Goal: Check status: Check status

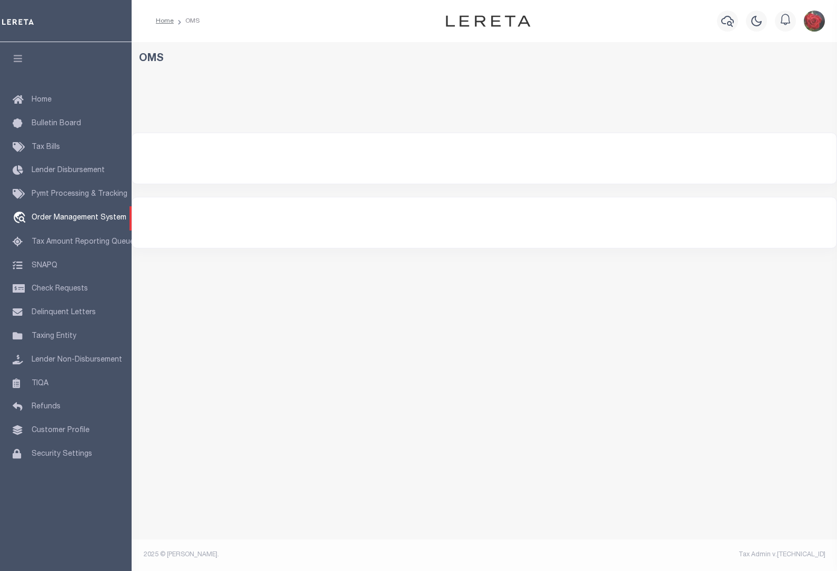
select select "200"
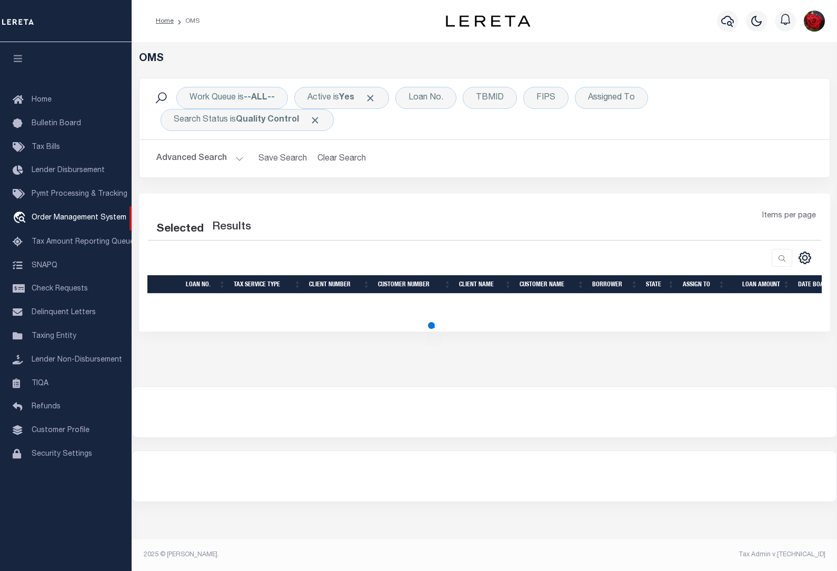
click at [6, 58] on button "button" at bounding box center [18, 60] width 36 height 36
select select "200"
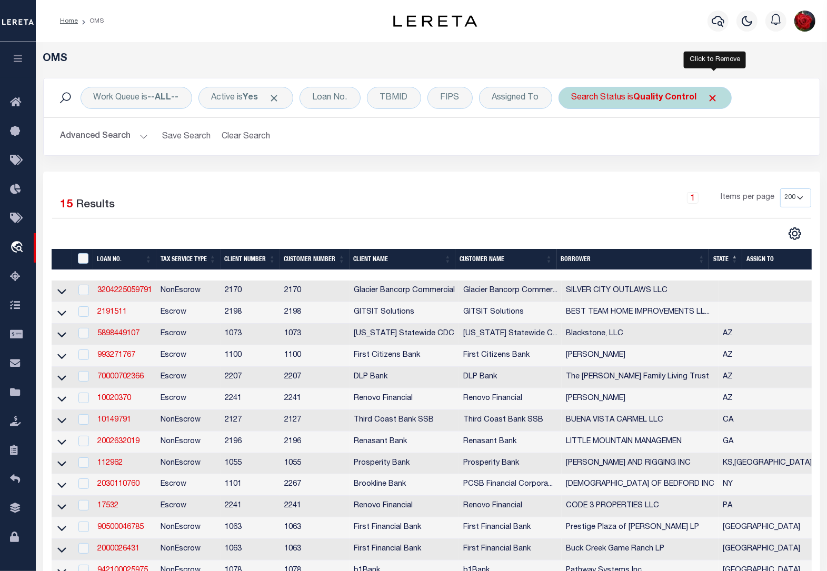
click at [713, 97] on span "Click to Remove" at bounding box center [713, 98] width 11 height 11
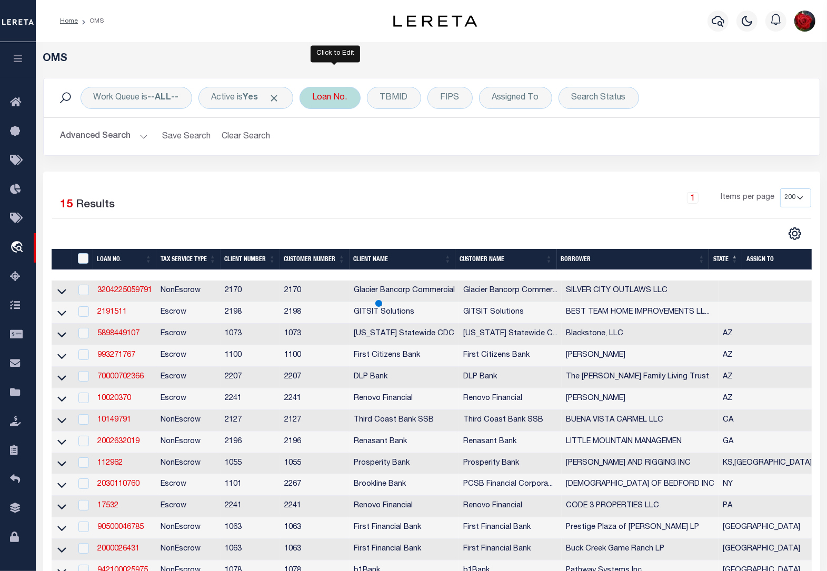
click at [335, 107] on div "Loan No." at bounding box center [330, 98] width 61 height 22
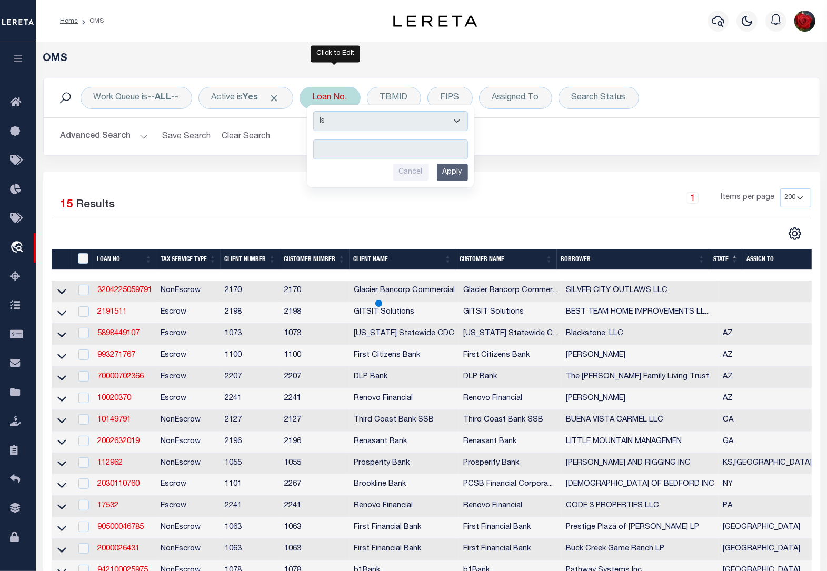
click at [357, 148] on input "text" at bounding box center [390, 150] width 155 height 20
type input "7318070890-00001"
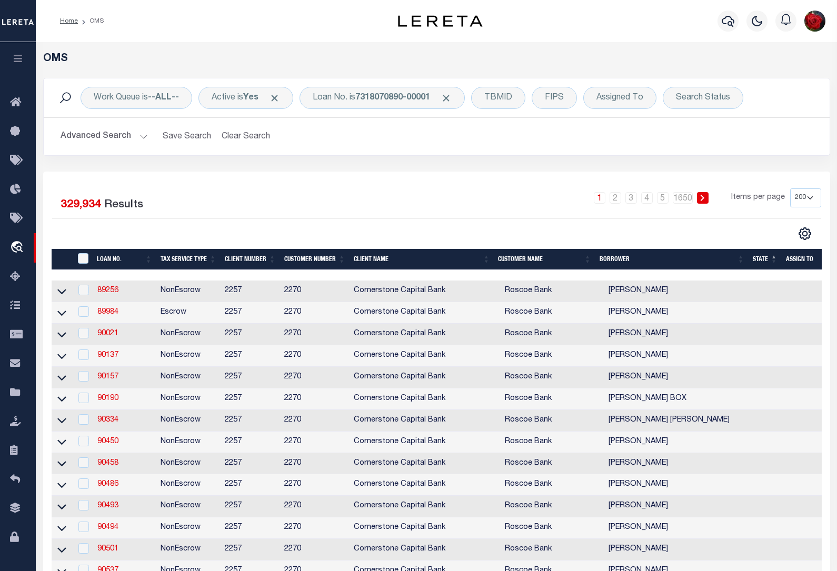
click at [120, 295] on td "89256" at bounding box center [124, 292] width 63 height 22
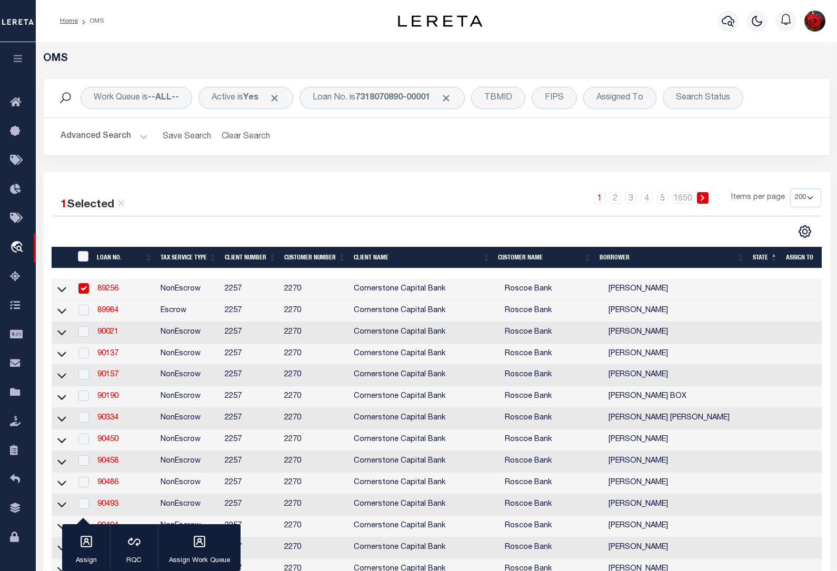
checkbox input "true"
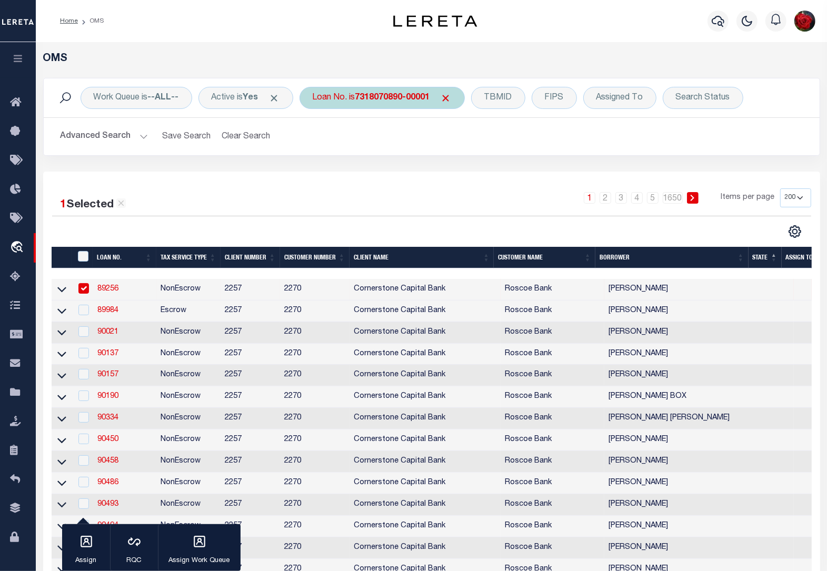
click at [408, 102] on b "7318070890-00001" at bounding box center [392, 98] width 75 height 8
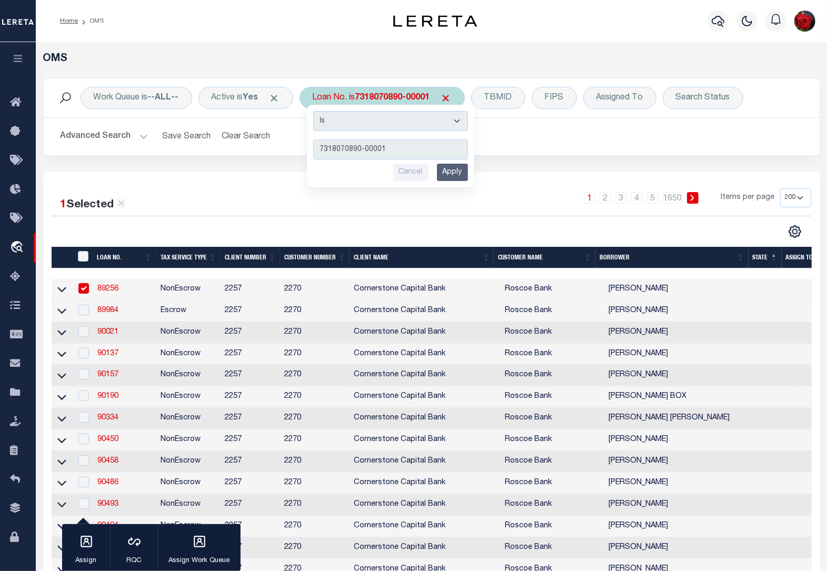
click at [461, 175] on input "Apply" at bounding box center [452, 172] width 31 height 17
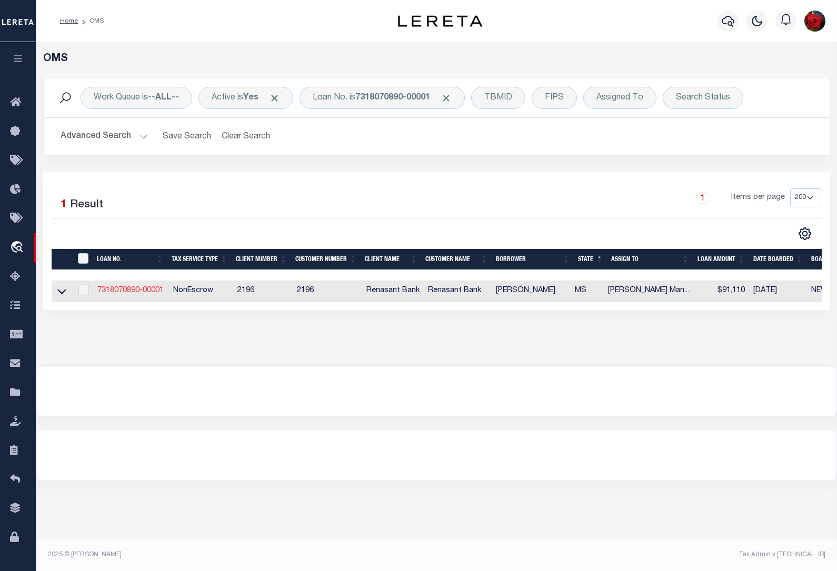
click at [130, 294] on link "7318070890-00001" at bounding box center [130, 290] width 66 height 7
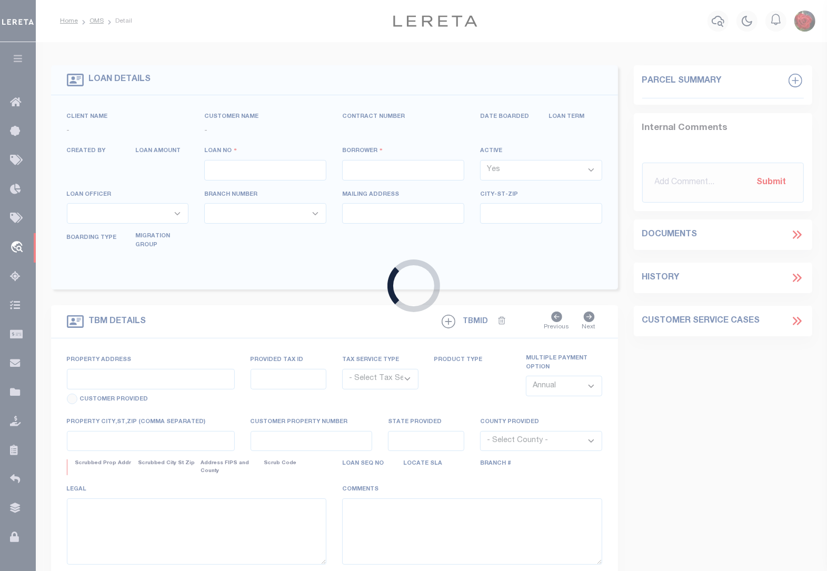
type input "7318070890-00001"
type input "[PERSON_NAME]"
select select
select select "NonEscrow"
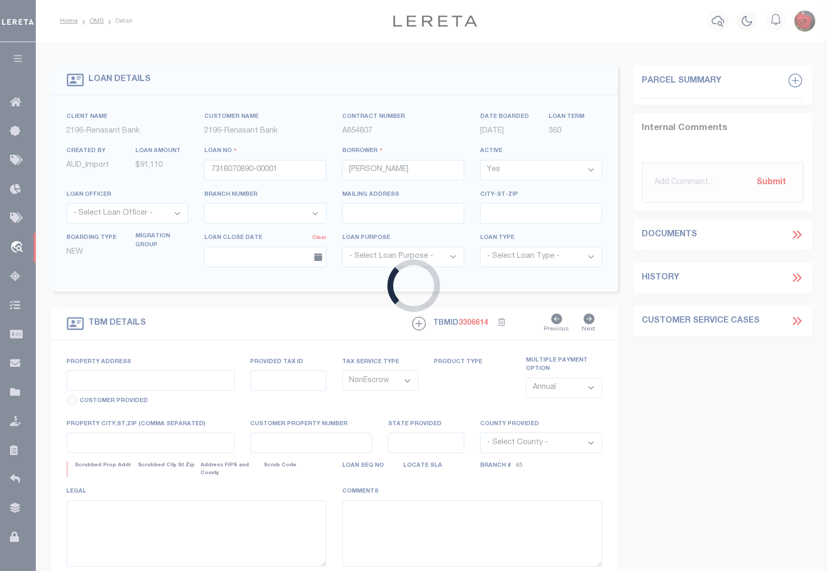
type input "[STREET_ADDRESS][PERSON_NAME]"
select select
type input "[PERSON_NAME] MS 39216"
type input "MS"
select select
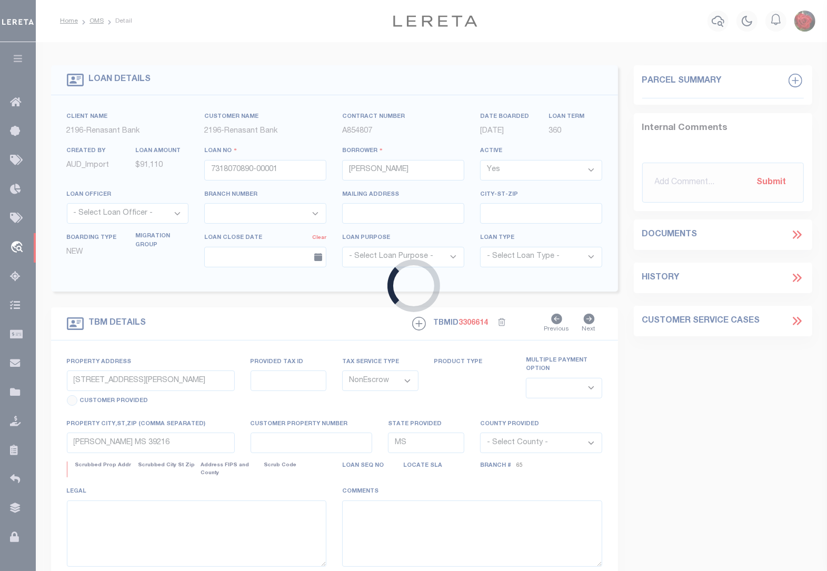
select select "5091"
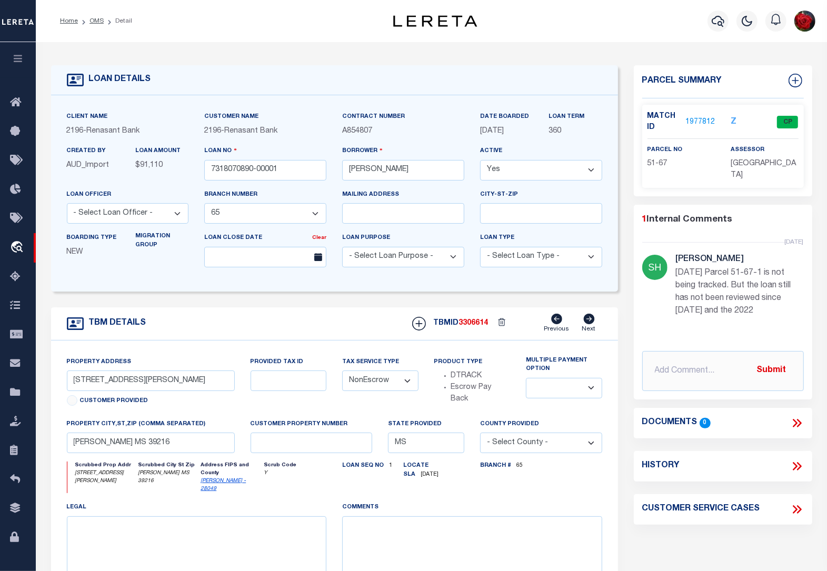
click at [798, 460] on icon at bounding box center [797, 467] width 14 height 14
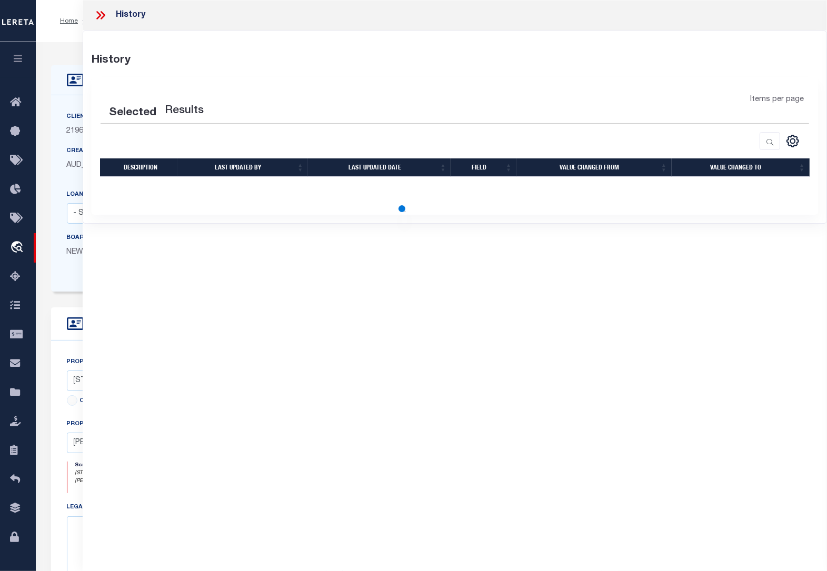
select select "100"
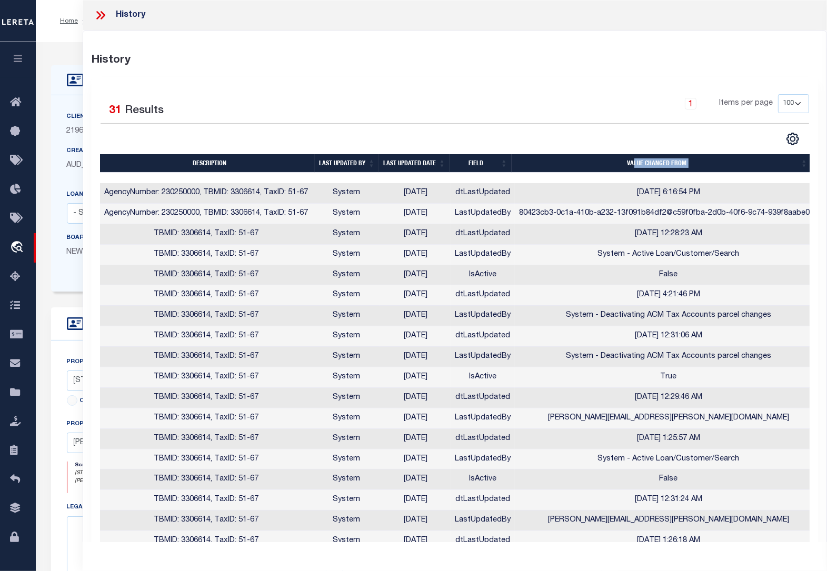
drag, startPoint x: 483, startPoint y: 177, endPoint x: 619, endPoint y: 160, distance: 136.4
click at [633, 161] on div "Description Last updated by Last updated date Field Value changed from Value ch…" at bounding box center [455, 486] width 710 height 664
click at [407, 158] on th "Last updated date" at bounding box center [414, 163] width 71 height 18
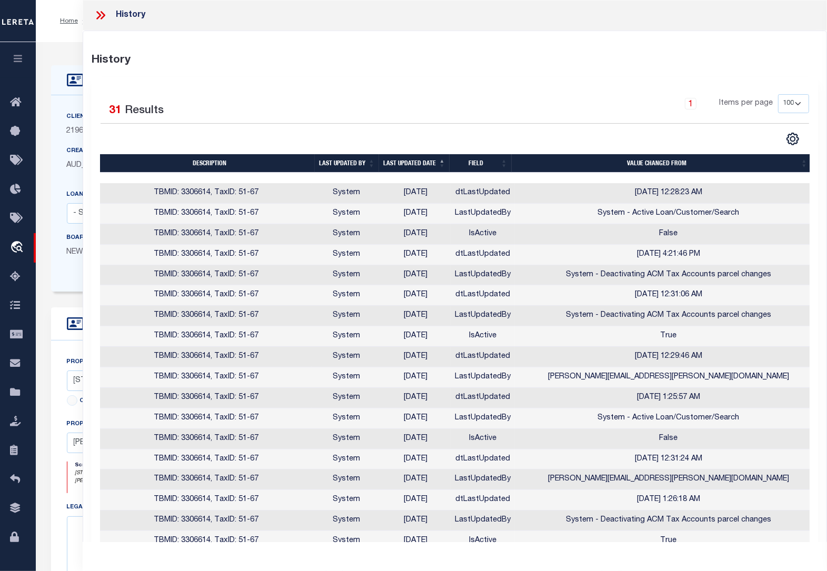
click at [598, 62] on div "History" at bounding box center [455, 58] width 742 height 21
